Goal: Information Seeking & Learning: Understand process/instructions

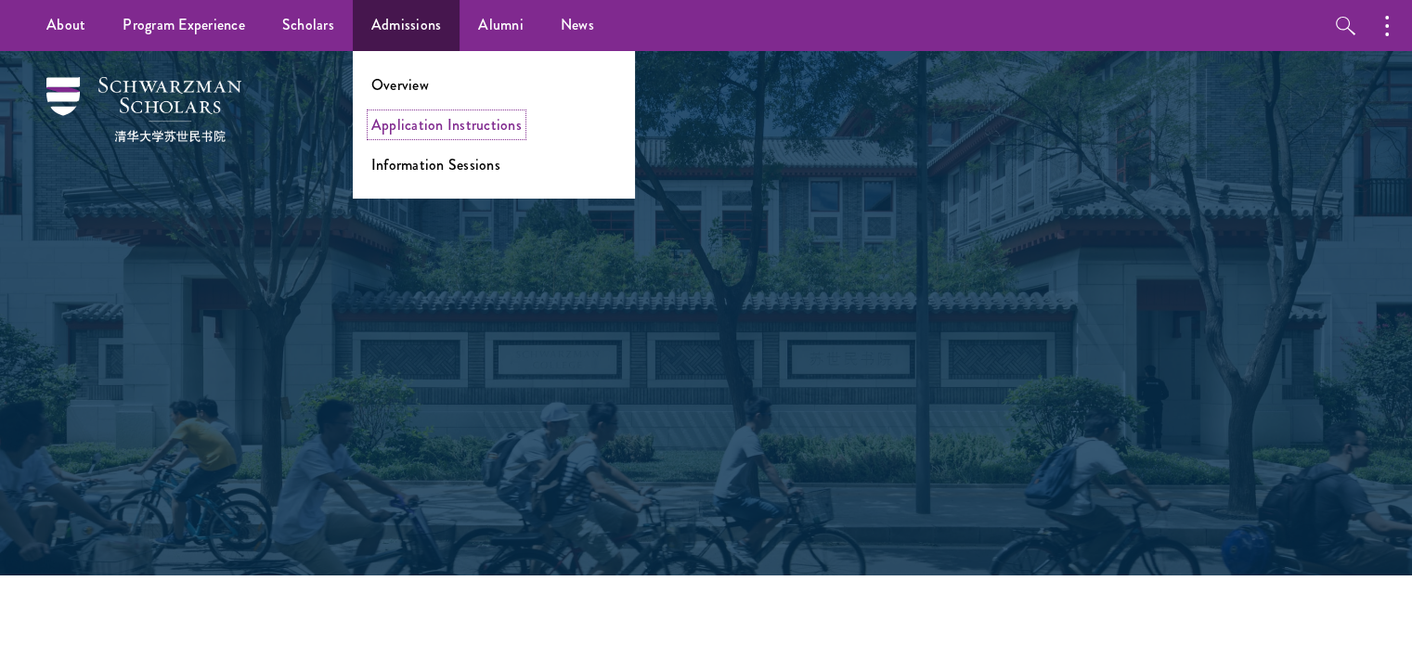
click at [416, 129] on link "Application Instructions" at bounding box center [446, 124] width 150 height 21
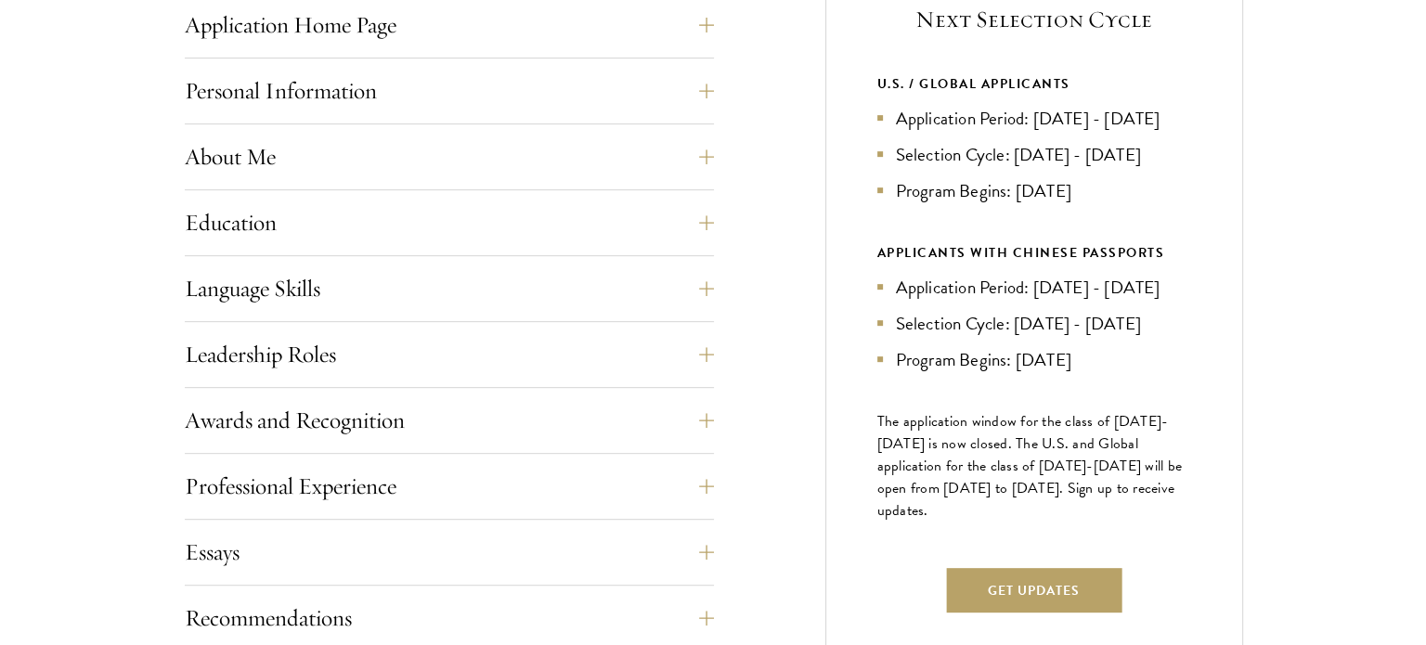
scroll to position [802, 0]
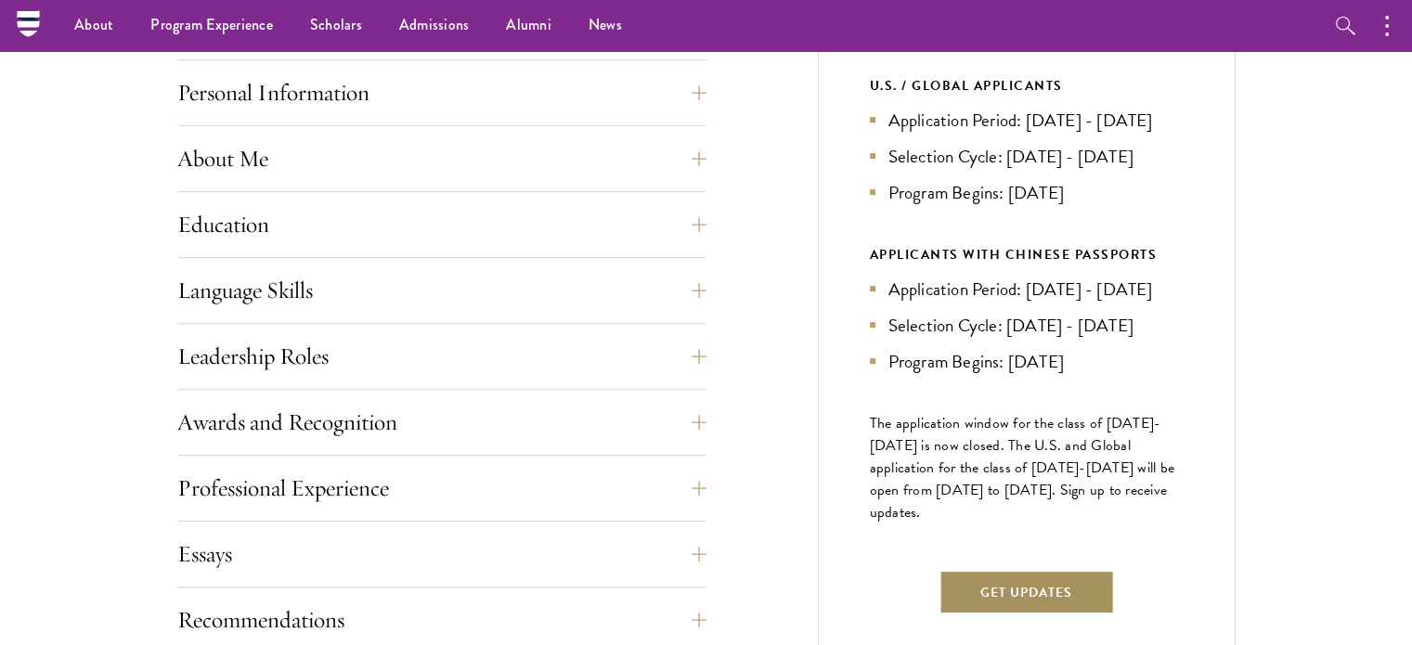
click at [1025, 612] on button "Get Updates" at bounding box center [1027, 592] width 176 height 45
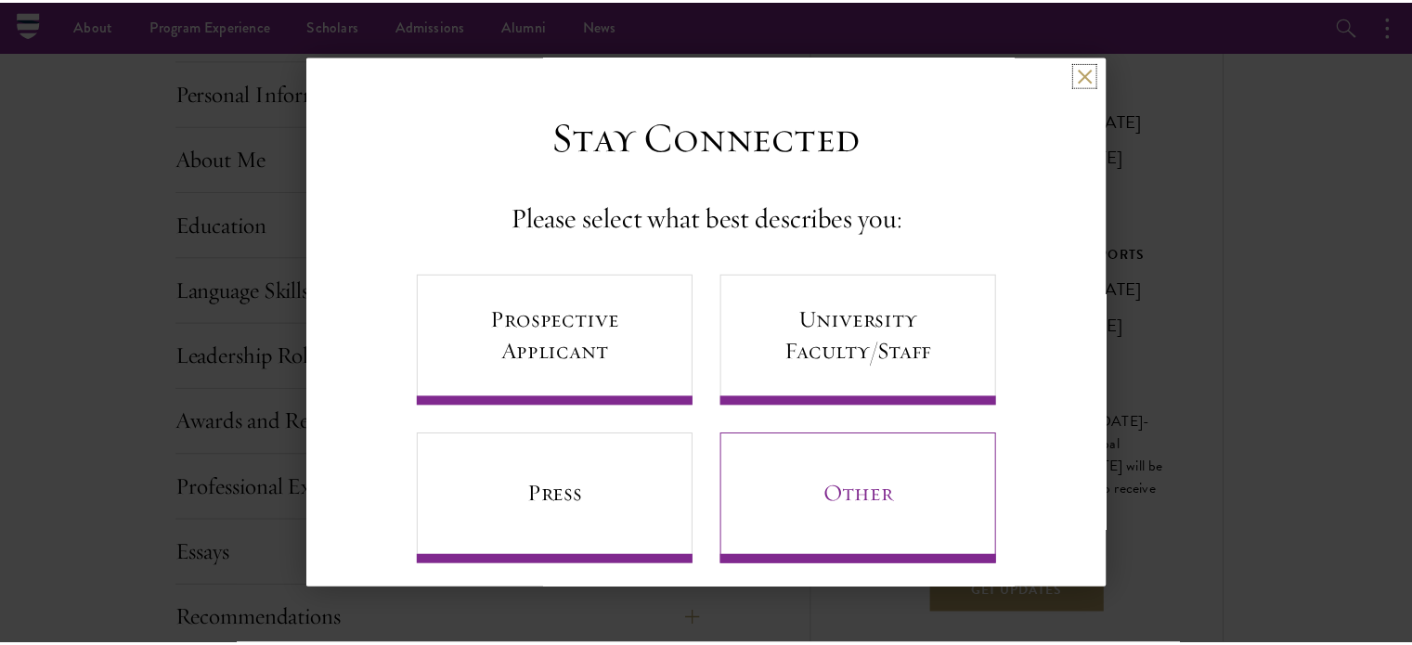
scroll to position [18, 0]
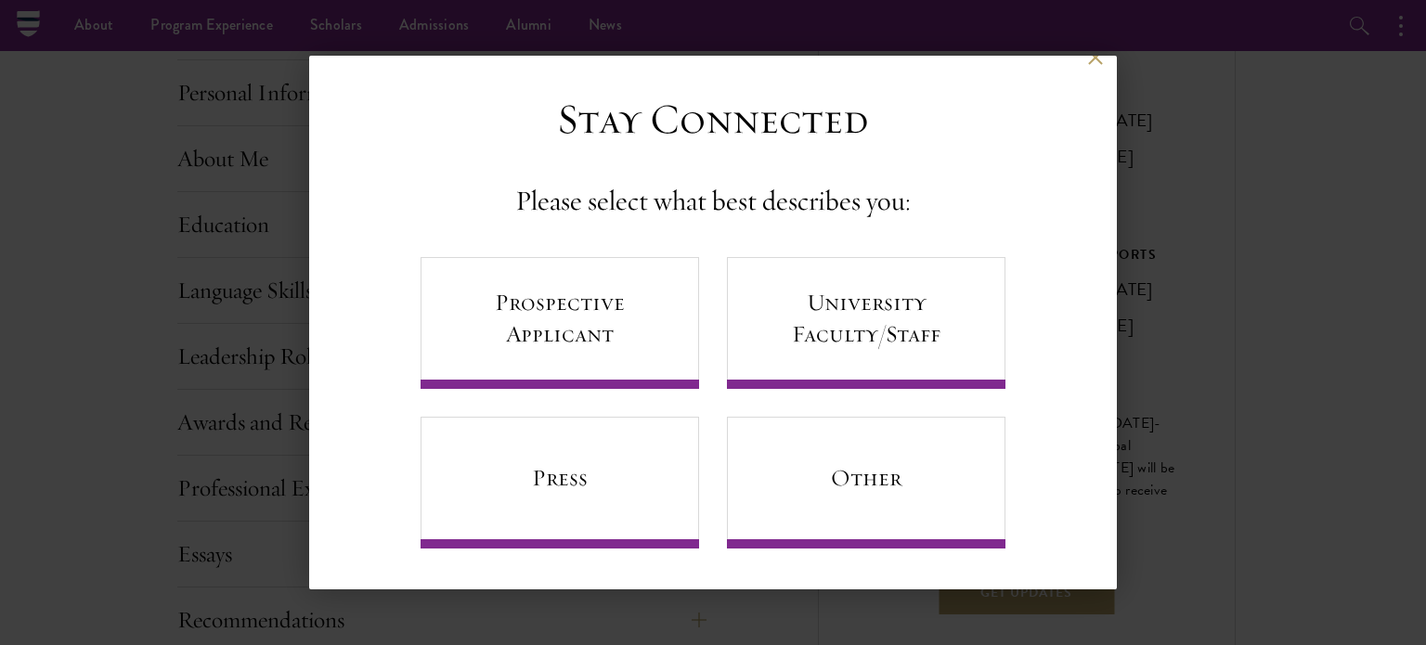
click at [1081, 55] on aside "Back Stay Connected Please select what best describes you: Prospective Applican…" at bounding box center [713, 322] width 1426 height 645
